Goal: Find specific page/section: Find specific page/section

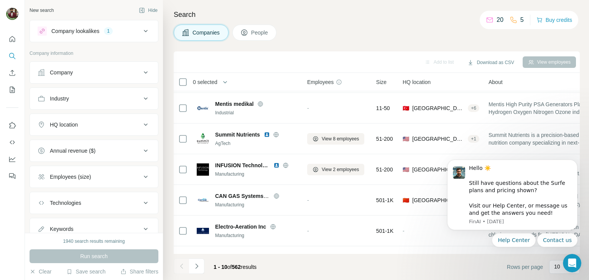
scroll to position [148, 0]
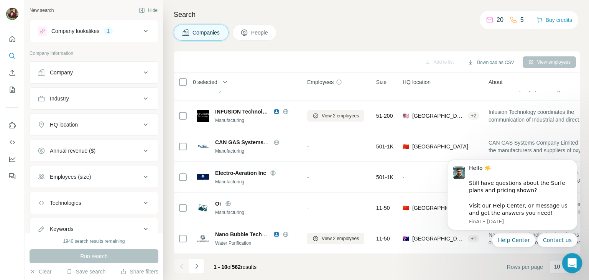
click at [568, 264] on icon "Open Intercom Messenger" at bounding box center [571, 262] width 13 height 13
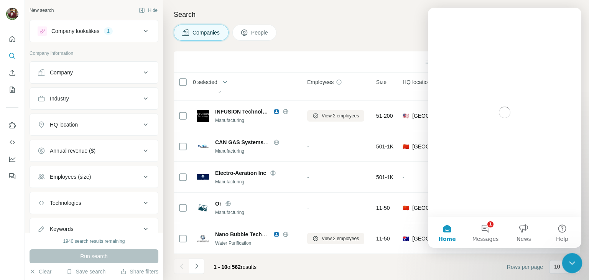
scroll to position [0, 0]
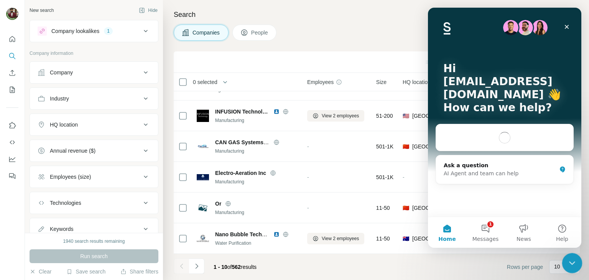
click at [568, 264] on icon "Close Intercom Messenger" at bounding box center [571, 261] width 9 height 9
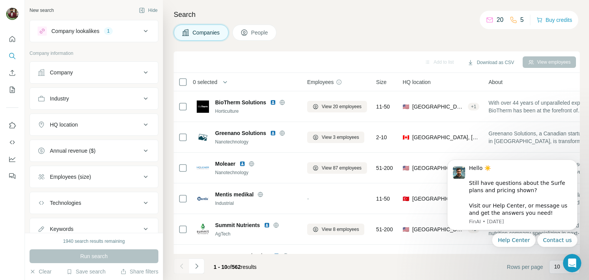
click at [141, 74] on icon at bounding box center [145, 72] width 9 height 9
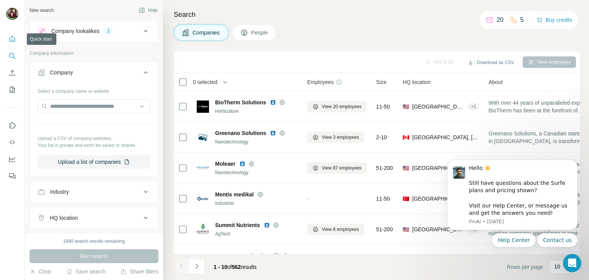
click at [14, 43] on button "Quick start" at bounding box center [12, 39] width 12 height 14
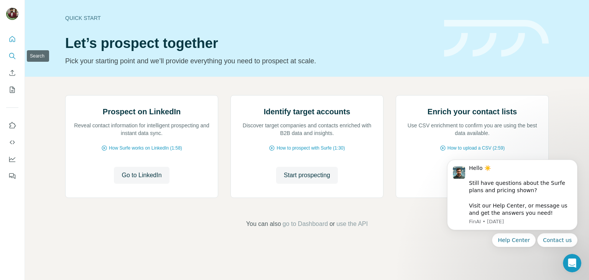
click at [13, 58] on icon "Search" at bounding box center [12, 56] width 8 height 8
